Goal: Navigation & Orientation: Find specific page/section

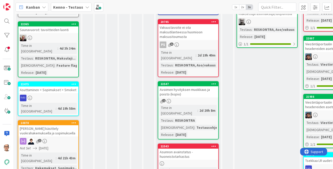
scroll to position [116, 0]
